Goal: Information Seeking & Learning: Learn about a topic

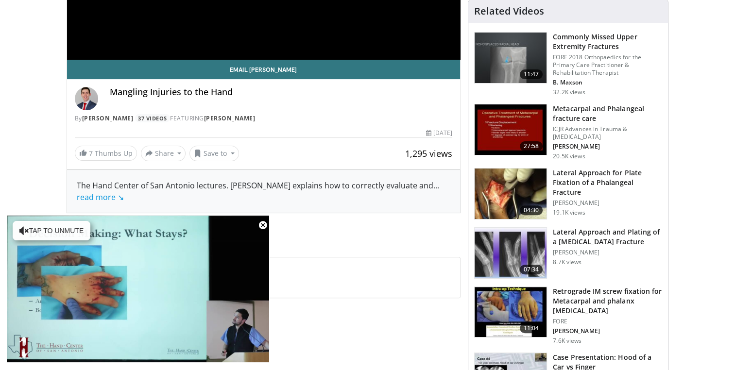
scroll to position [263, 0]
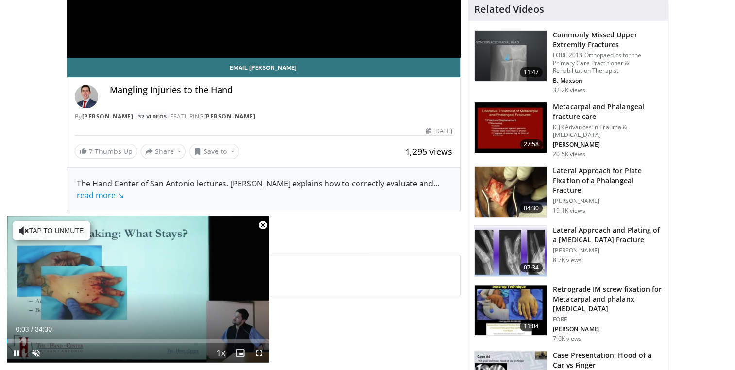
click at [264, 226] on span "Video Player" at bounding box center [262, 225] width 19 height 19
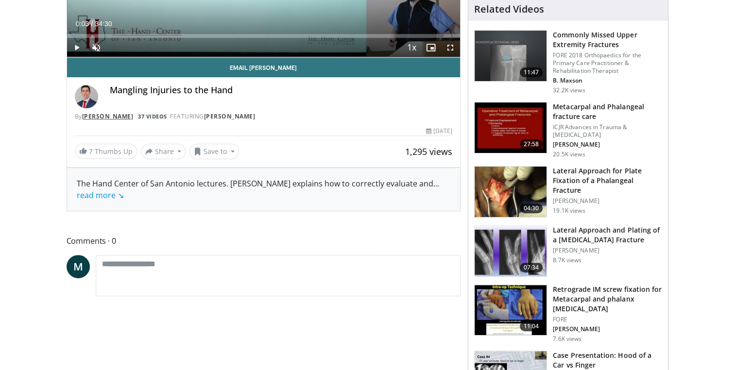
click at [111, 114] on link "[PERSON_NAME]" at bounding box center [108, 116] width 52 height 8
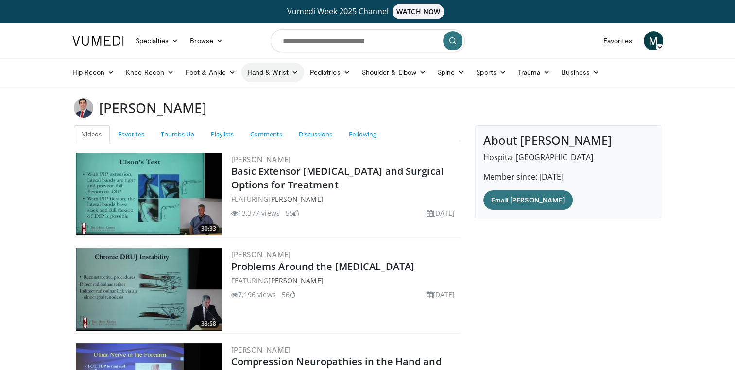
click at [294, 75] on icon at bounding box center [295, 72] width 7 height 7
click at [274, 96] on link "Hand" at bounding box center [300, 95] width 116 height 16
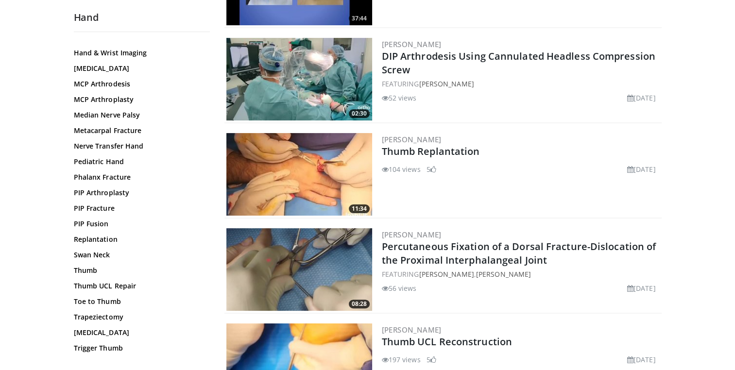
scroll to position [315, 0]
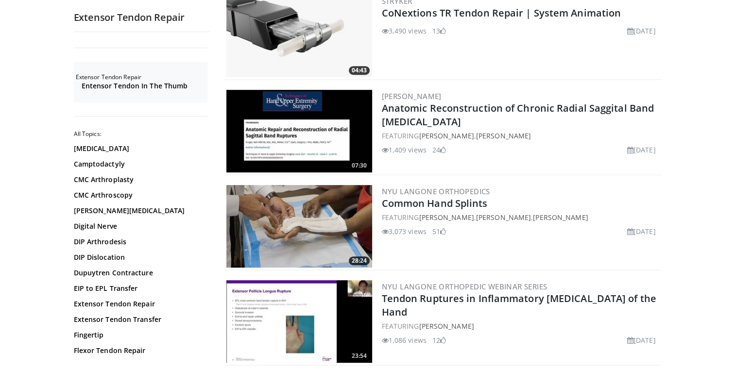
scroll to position [427, 0]
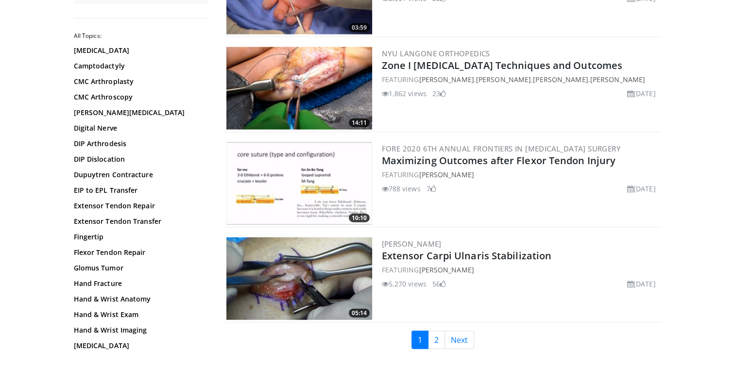
scroll to position [2194, 0]
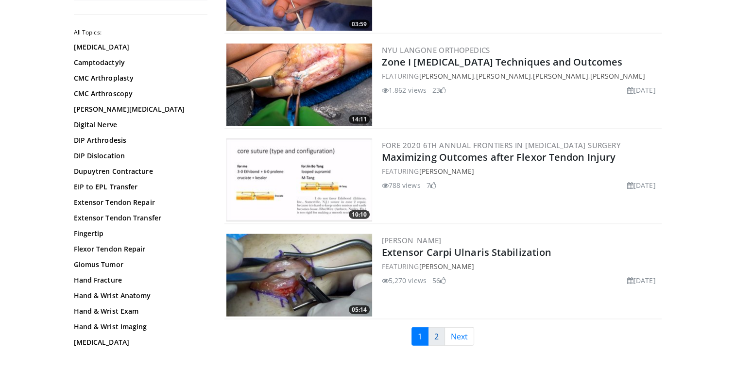
click at [439, 327] on link "2" at bounding box center [436, 336] width 17 height 18
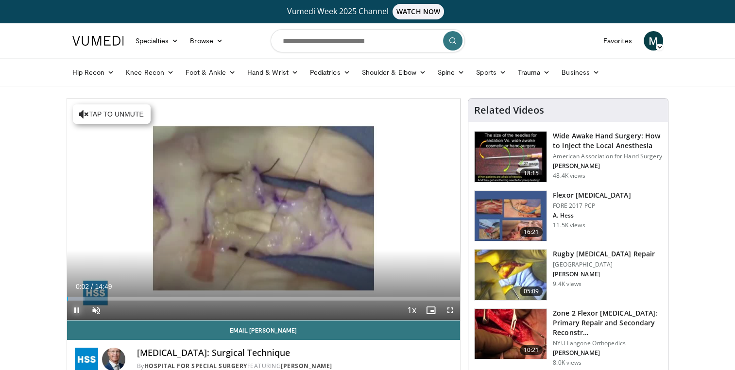
click at [73, 310] on span "Video Player" at bounding box center [76, 310] width 19 height 19
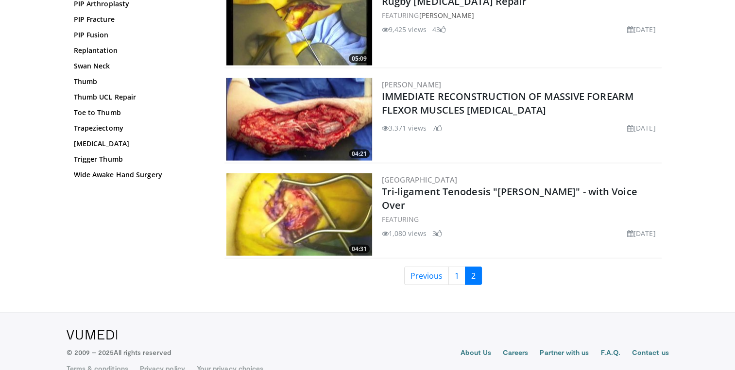
scroll to position [2060, 0]
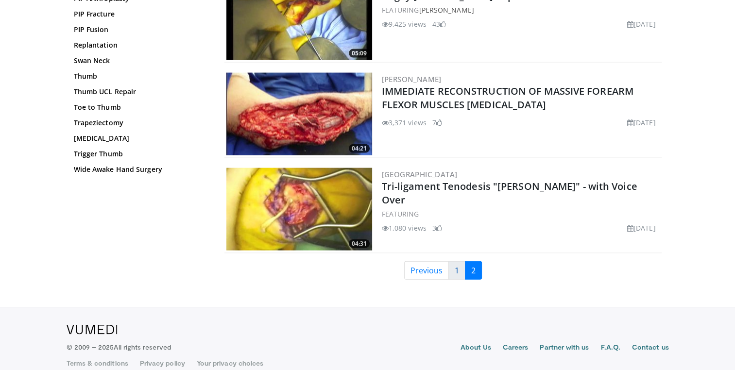
click at [454, 267] on link "1" at bounding box center [456, 270] width 17 height 18
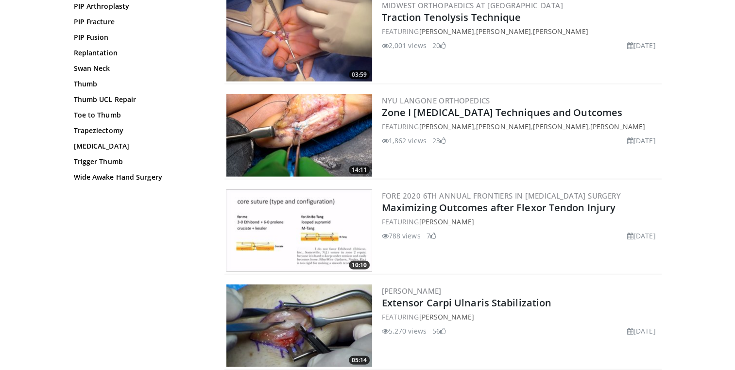
scroll to position [2080, 0]
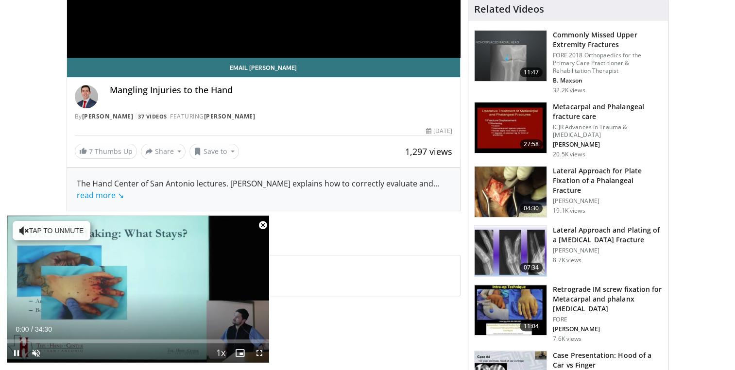
scroll to position [263, 0]
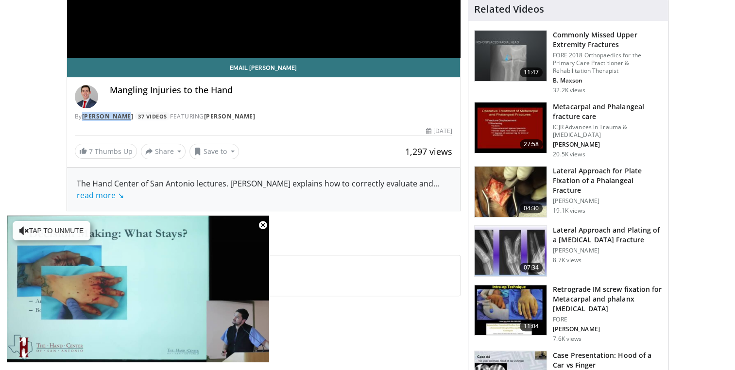
drag, startPoint x: 130, startPoint y: 117, endPoint x: 84, endPoint y: 116, distance: 46.2
click at [84, 116] on div "By [PERSON_NAME] 37 Videos FEATURING [PERSON_NAME]" at bounding box center [264, 116] width 378 height 9
copy link "[PERSON_NAME]"
